Goal: Transaction & Acquisition: Purchase product/service

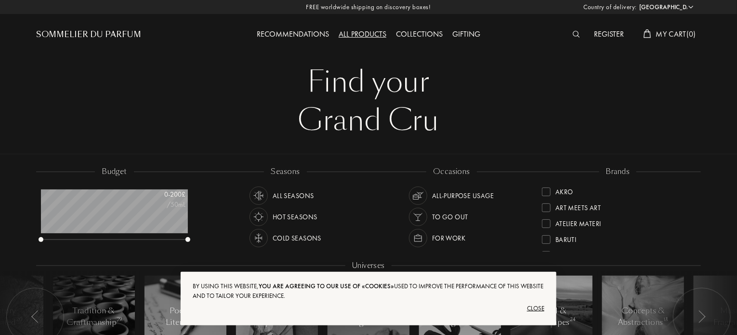
scroll to position [48, 147]
click at [538, 310] on div "Close" at bounding box center [369, 308] width 352 height 15
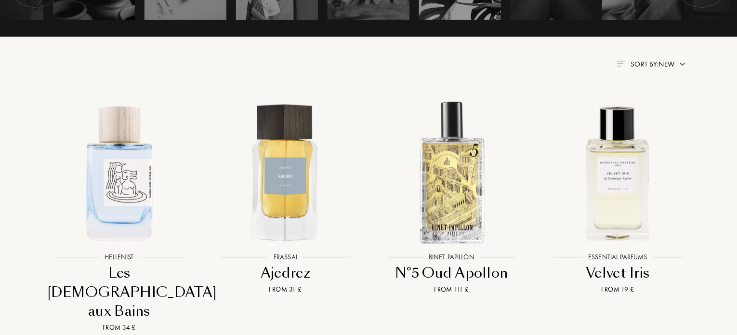
scroll to position [351, 0]
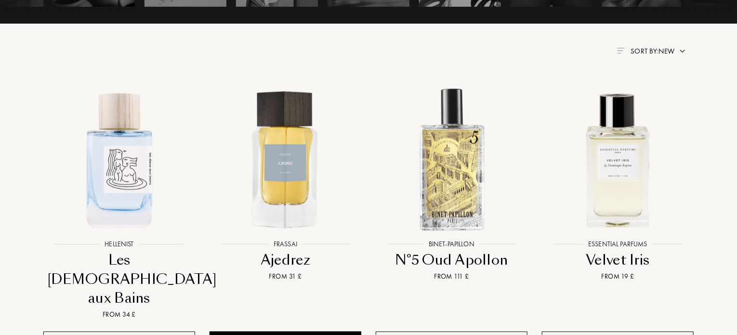
click at [684, 51] on img at bounding box center [683, 51] width 8 height 8
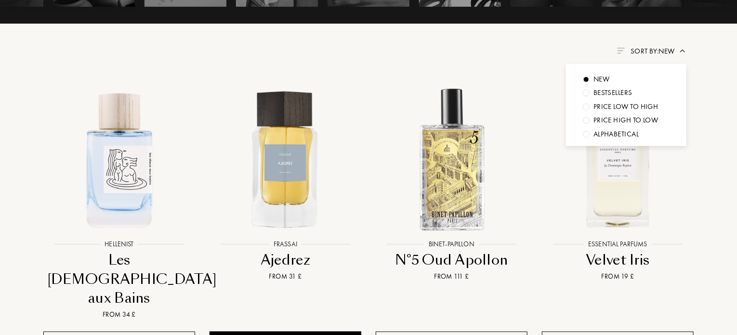
click at [609, 85] on div "Price low to high" at bounding box center [602, 79] width 16 height 11
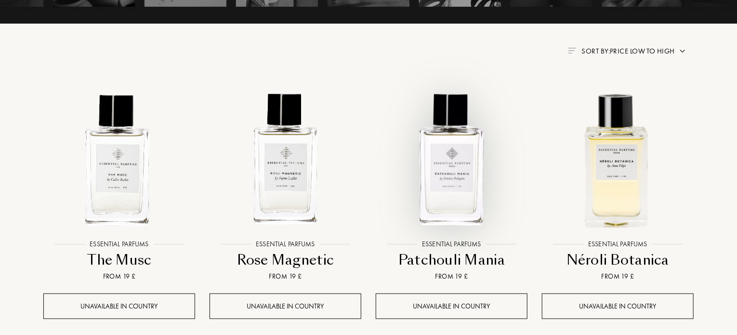
click at [461, 200] on img at bounding box center [452, 159] width 150 height 150
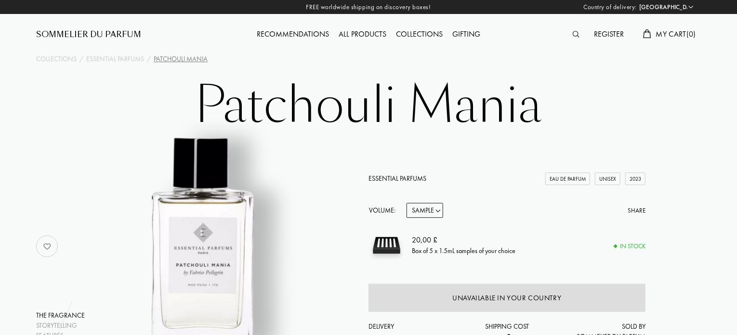
click at [420, 211] on select "Sample 10mL 100mL 150mL" at bounding box center [425, 210] width 37 height 15
select select "1"
click at [407, 203] on select "Sample 10mL 100mL 150mL" at bounding box center [425, 210] width 37 height 15
select select "1"
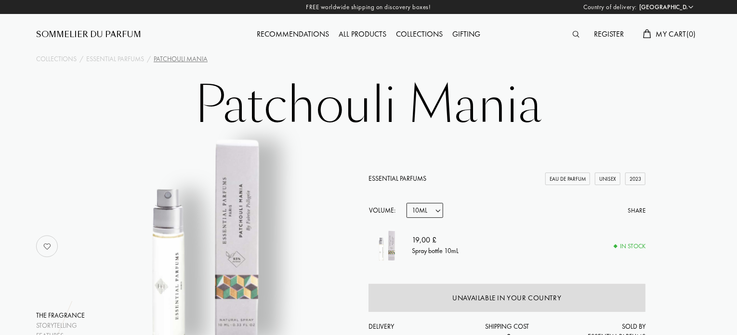
click at [436, 211] on select "Sample 10mL 100mL 150mL" at bounding box center [425, 210] width 37 height 15
select select "0"
click at [407, 203] on select "Sample 10mL 100mL 150mL" at bounding box center [425, 210] width 37 height 15
select select "0"
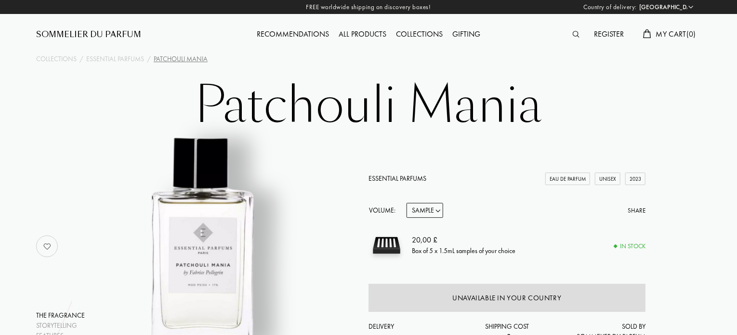
click at [427, 210] on select "Sample 10mL 100mL 150mL" at bounding box center [425, 210] width 37 height 15
select select "1"
click at [407, 203] on select "Sample 10mL 100mL 150mL" at bounding box center [425, 210] width 37 height 15
select select "1"
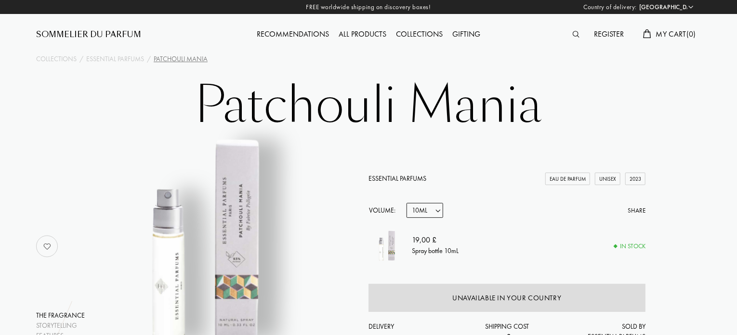
click at [435, 214] on select "Sample 10mL 100mL 150mL" at bounding box center [425, 210] width 37 height 15
select select "2"
click at [407, 203] on select "Sample 10mL 100mL 150mL" at bounding box center [425, 210] width 37 height 15
select select "2"
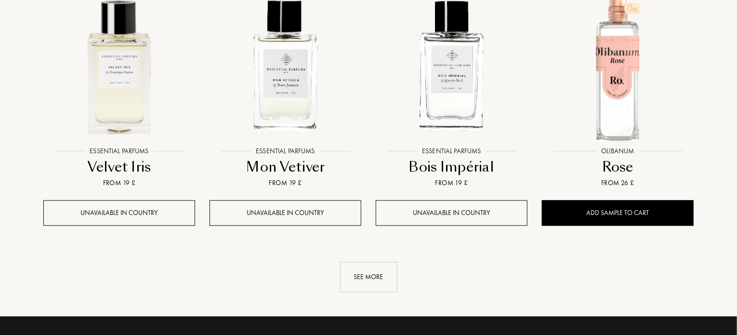
scroll to position [968, 0]
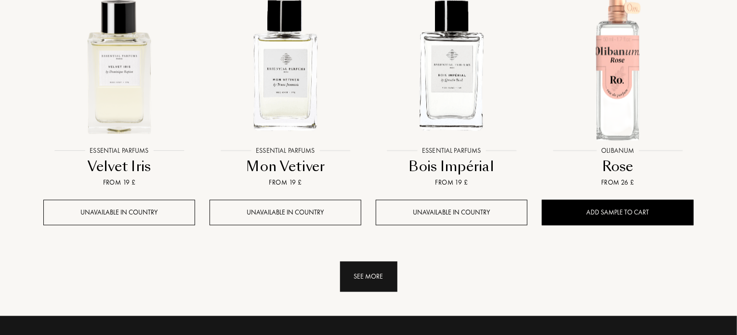
click at [365, 271] on div "See more" at bounding box center [368, 276] width 57 height 30
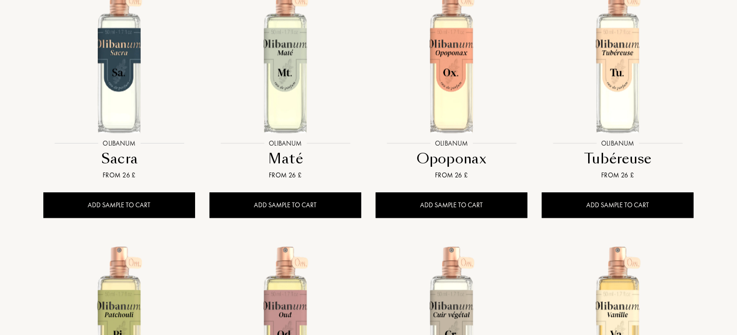
scroll to position [1235, 0]
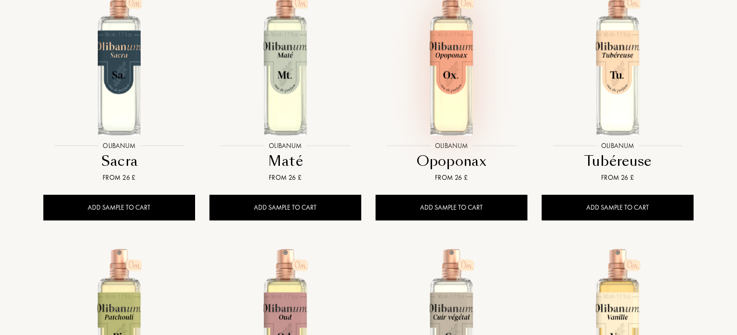
click at [463, 82] on img at bounding box center [452, 61] width 150 height 150
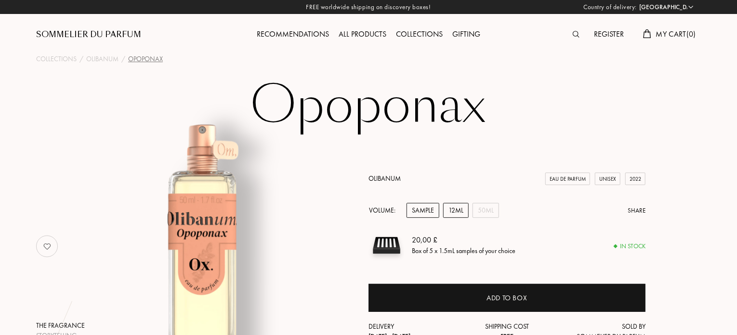
click at [451, 208] on div "12mL" at bounding box center [456, 210] width 26 height 15
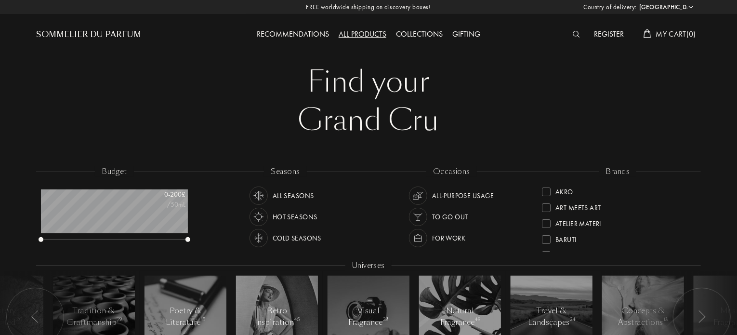
click at [306, 36] on div "Recommendations" at bounding box center [293, 34] width 82 height 13
